Goal: Ask a question

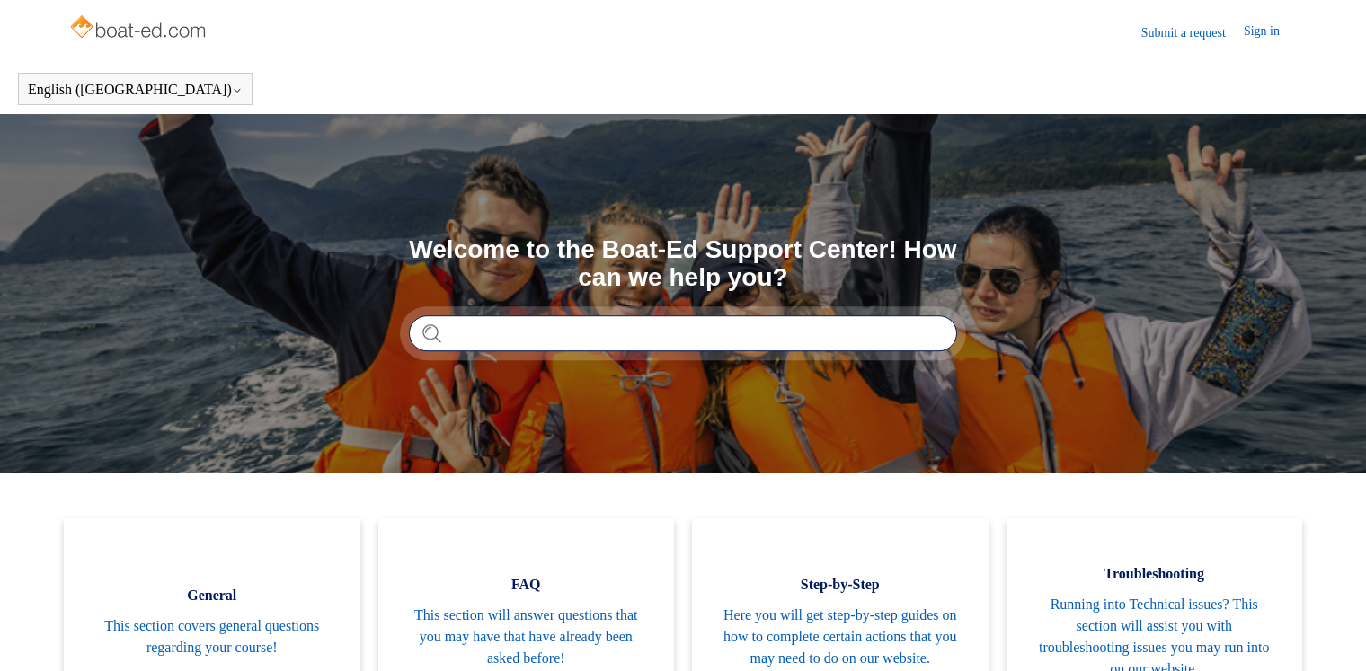
click at [546, 332] on input "Search" at bounding box center [683, 333] width 548 height 36
type input "*"
type input "**********"
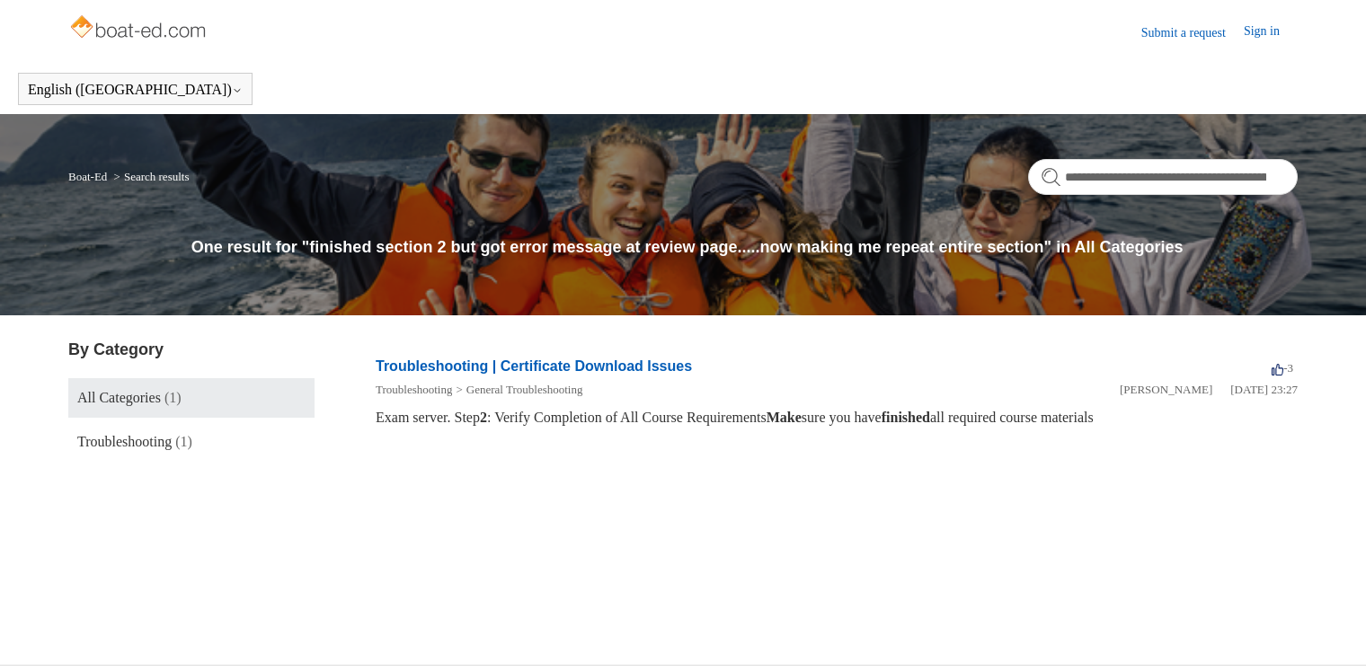
click at [576, 376] on h2 "Troubleshooting | Certificate Download Issues" at bounding box center [534, 367] width 316 height 22
click at [576, 371] on link "Troubleshooting | Certificate Download Issues" at bounding box center [534, 365] width 316 height 15
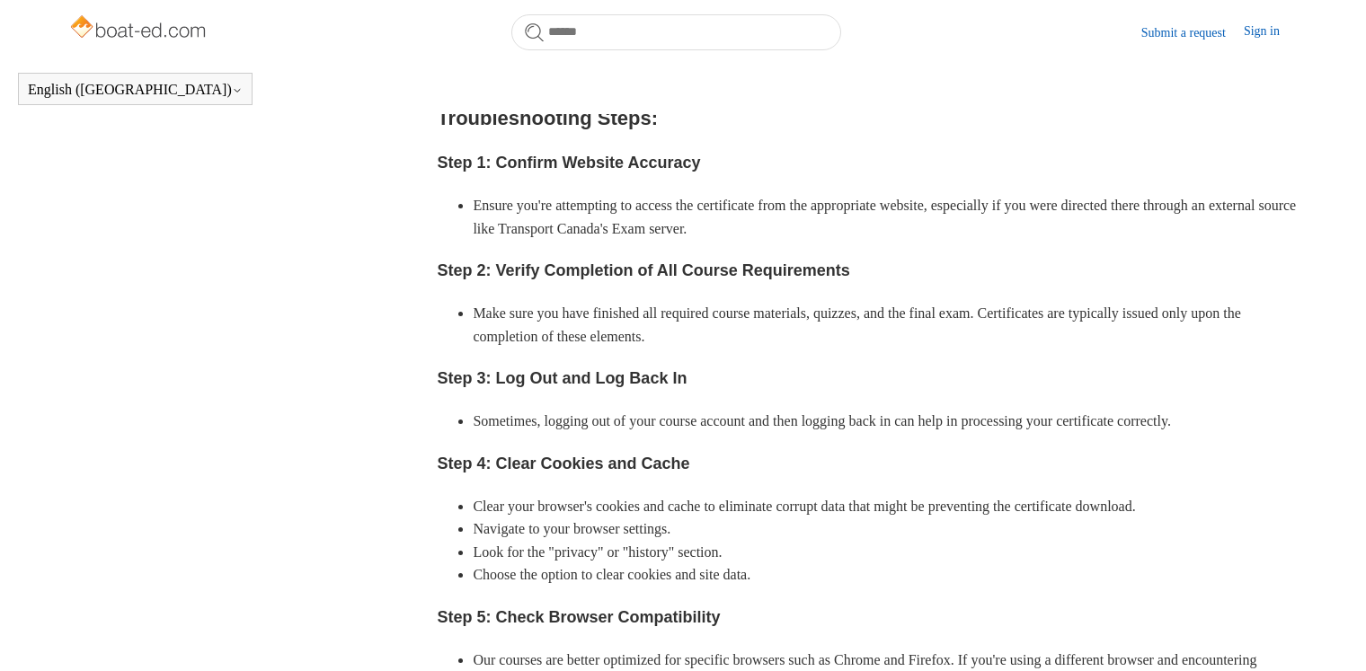
scroll to position [663, 0]
